Goal: Information Seeking & Learning: Learn about a topic

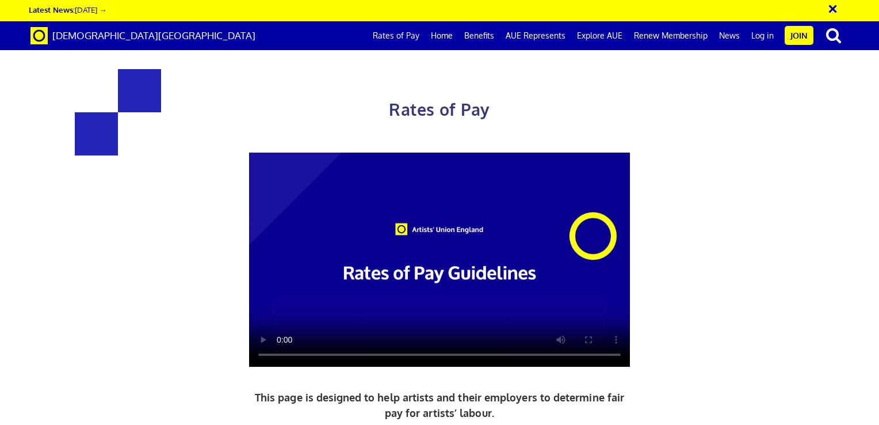
scroll to position [0, 9]
click at [400, 36] on link "Rates of Pay" at bounding box center [396, 35] width 58 height 29
click at [454, 33] on link "Home" at bounding box center [441, 35] width 33 height 29
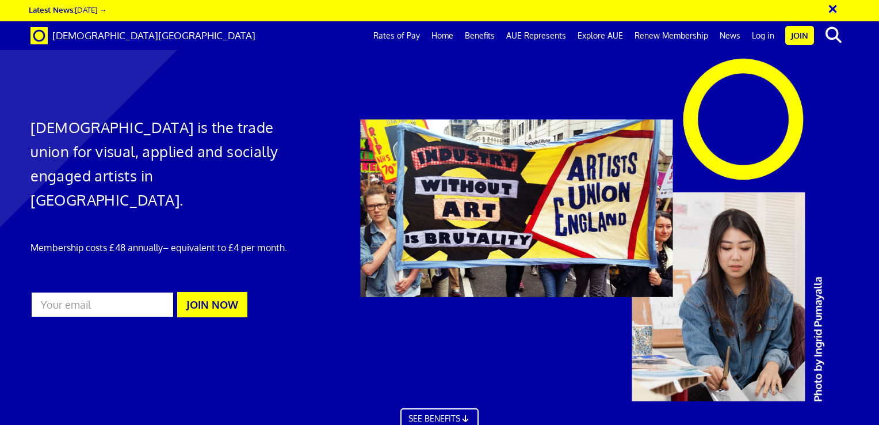
scroll to position [3345, 0]
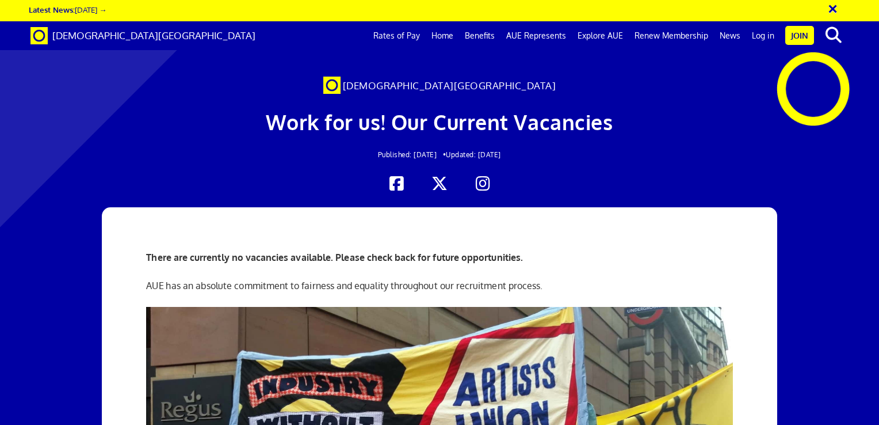
scroll to position [0, 9]
click at [575, 165] on div "Work for us! Our Current Vacancies Published: Aug 25, 2023 • Updated: Jun 04, 2…" at bounding box center [439, 135] width 557 height 82
click at [603, 38] on link "Explore AUE" at bounding box center [600, 35] width 57 height 29
click at [391, 35] on link "Rates of Pay" at bounding box center [397, 35] width 58 height 29
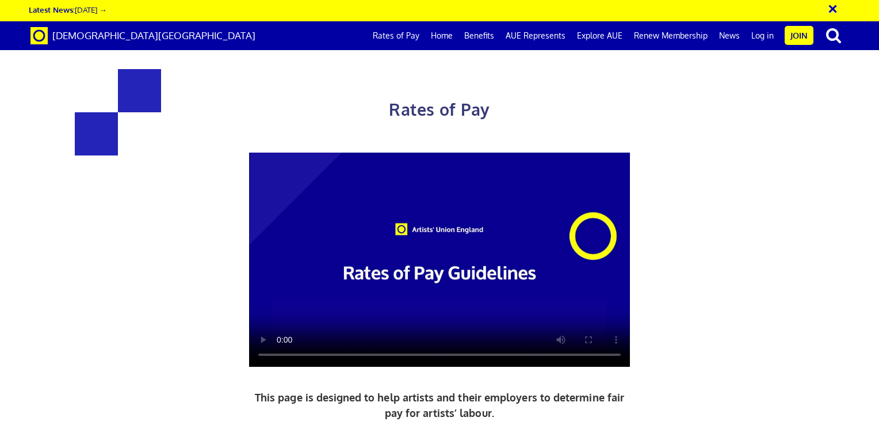
scroll to position [625, 0]
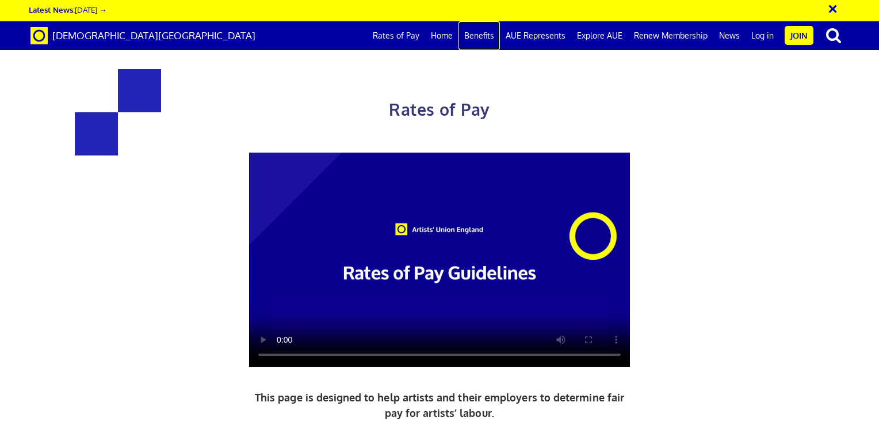
click at [490, 38] on link "Benefits" at bounding box center [478, 35] width 41 height 29
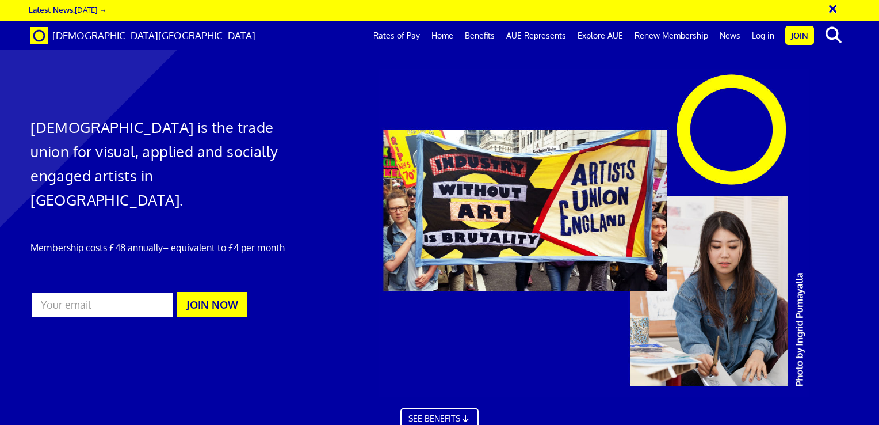
scroll to position [0, 9]
